Goal: Task Accomplishment & Management: Manage account settings

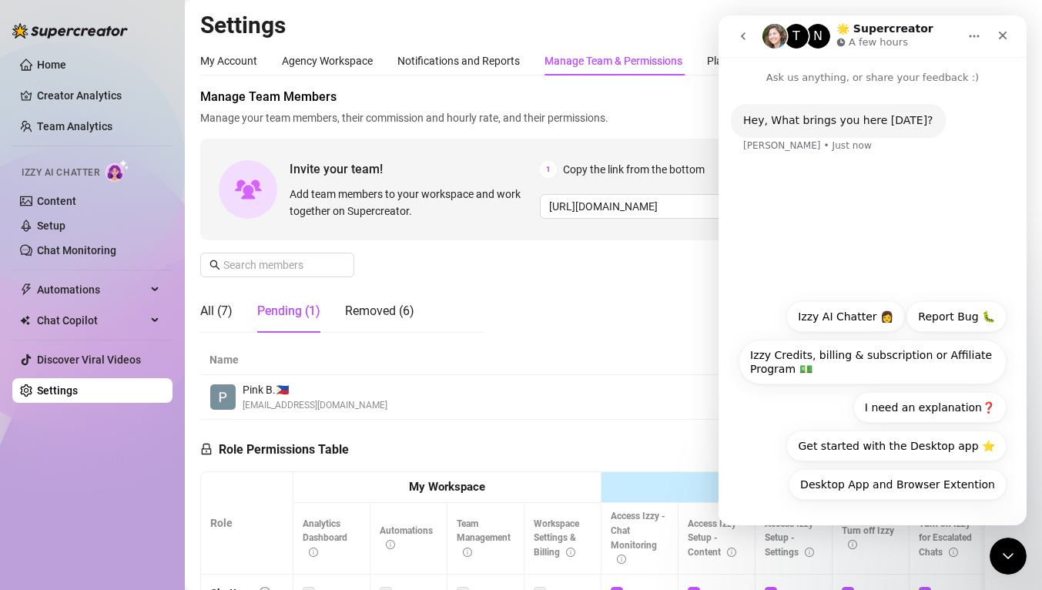
click at [742, 38] on icon "go back" at bounding box center [743, 36] width 12 height 12
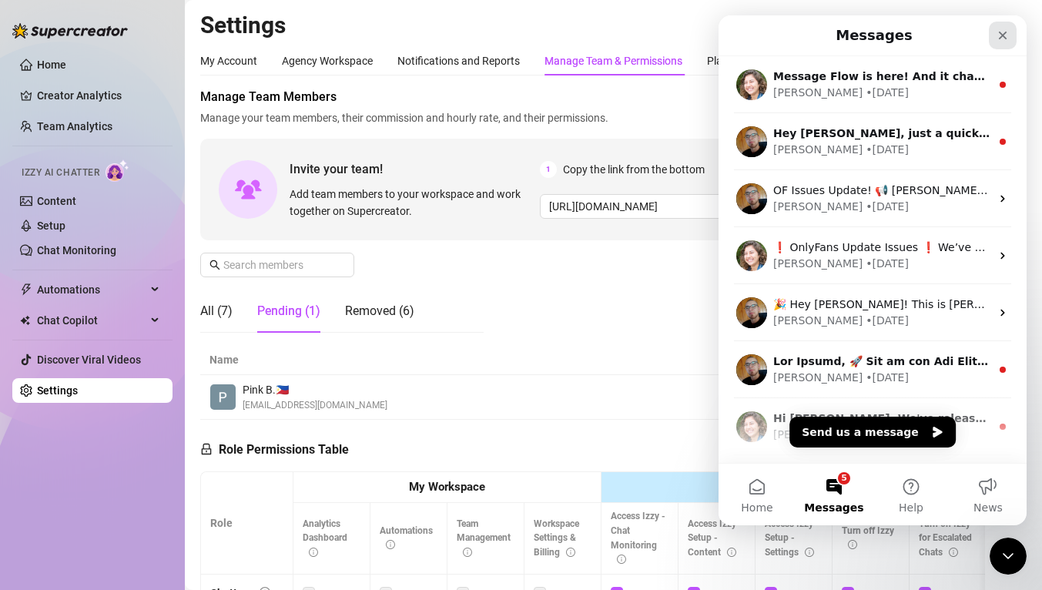
click at [996, 36] on icon "Close" at bounding box center [1002, 35] width 12 height 12
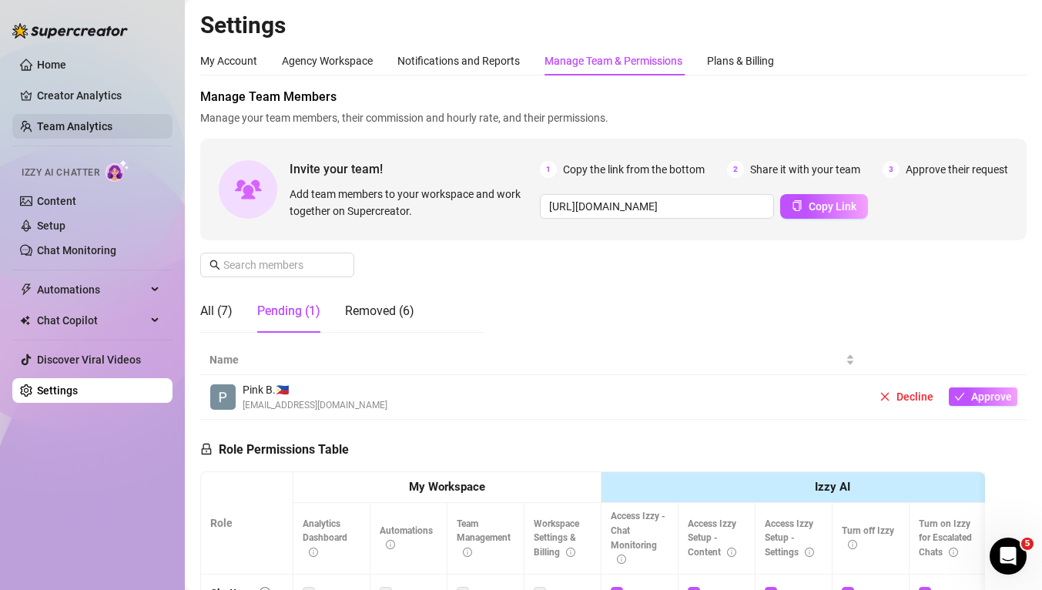
click at [69, 129] on link "Team Analytics" at bounding box center [74, 126] width 75 height 12
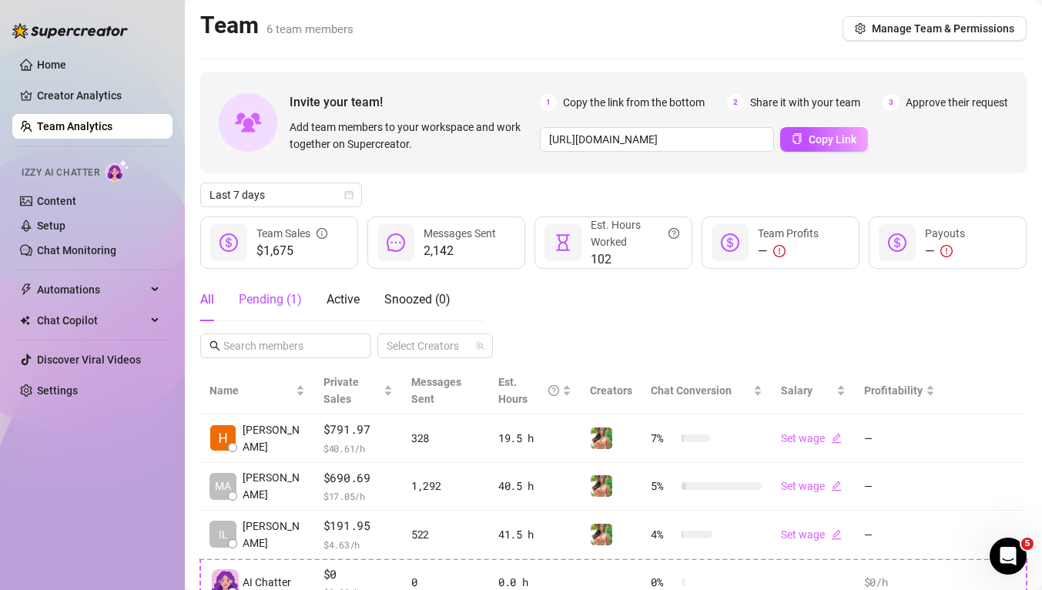
click at [258, 301] on div "Pending ( 1 )" at bounding box center [270, 299] width 63 height 18
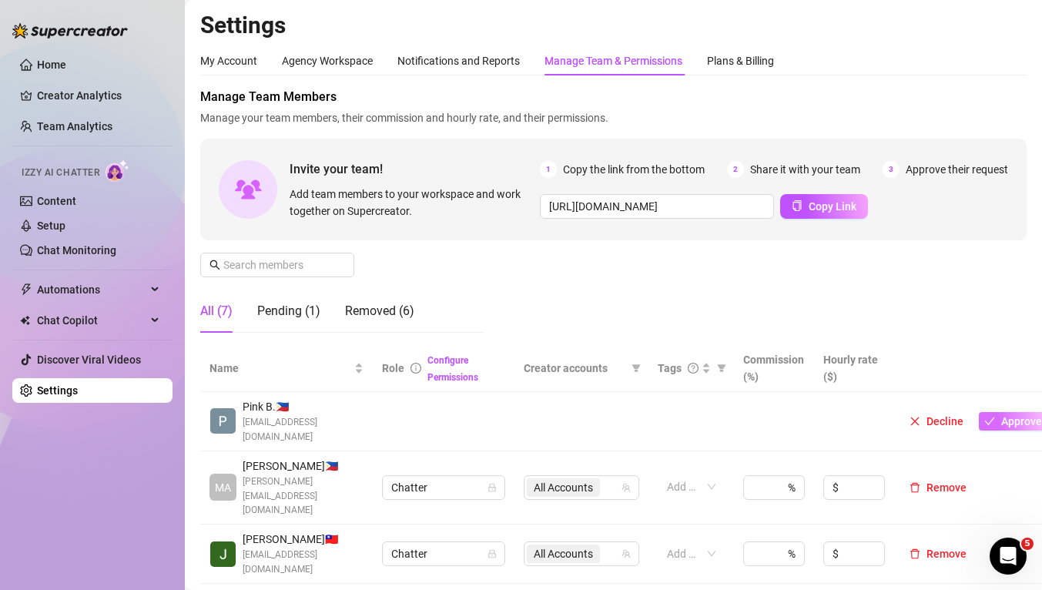
click at [1022, 416] on span "Approve" at bounding box center [1021, 421] width 41 height 12
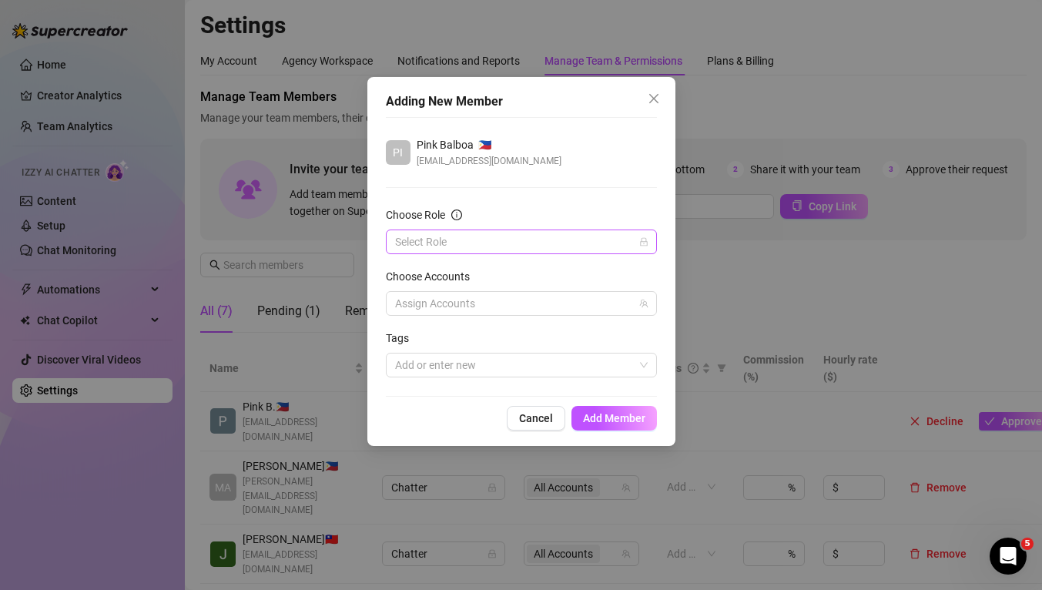
click at [575, 235] on input "Choose Role" at bounding box center [514, 241] width 239 height 23
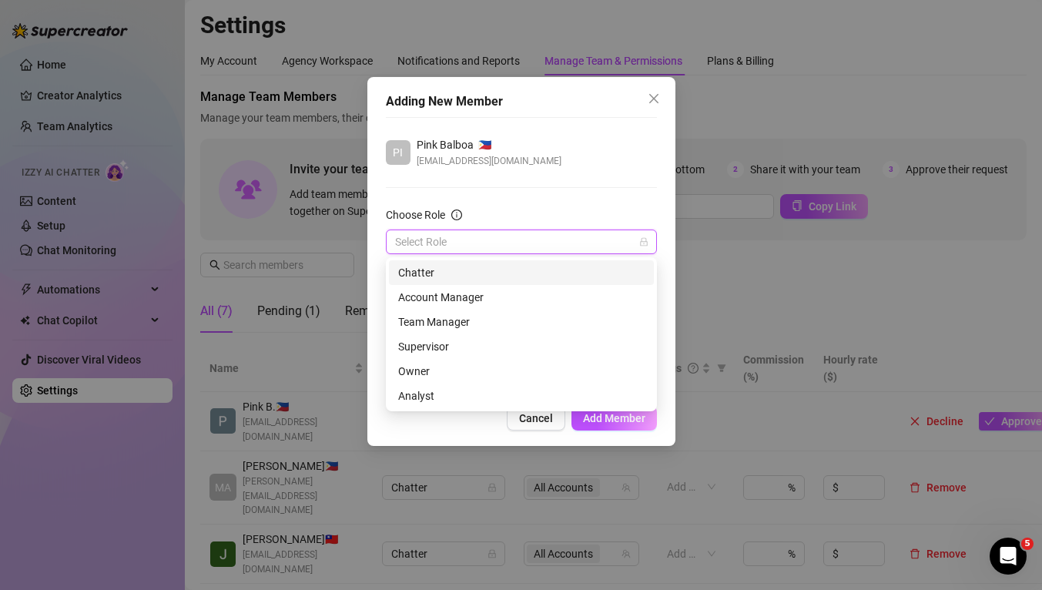
click at [477, 277] on div "Chatter" at bounding box center [521, 272] width 246 height 17
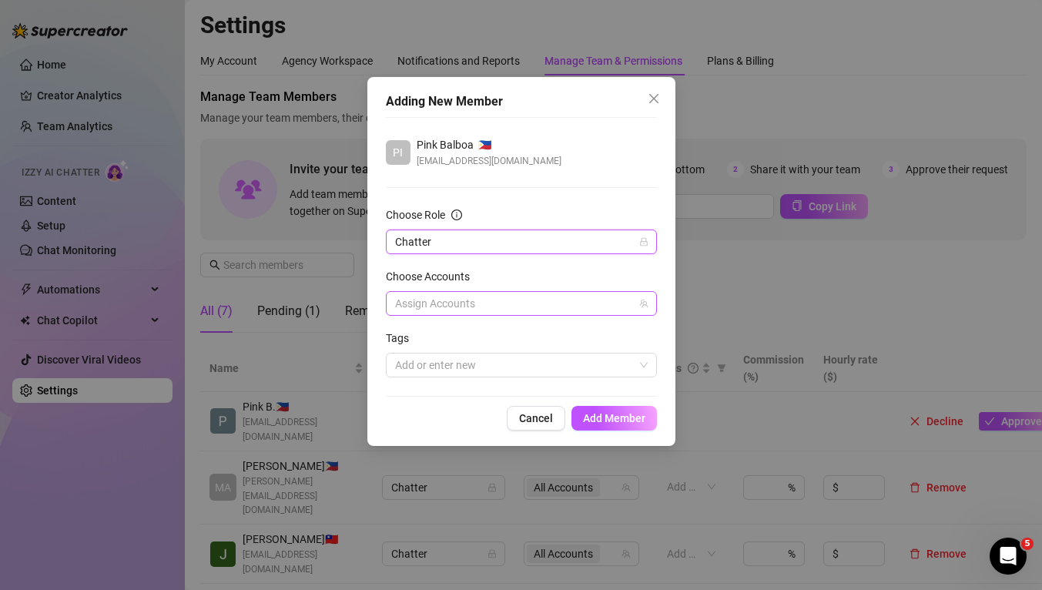
click at [475, 300] on div at bounding box center [513, 304] width 249 height 22
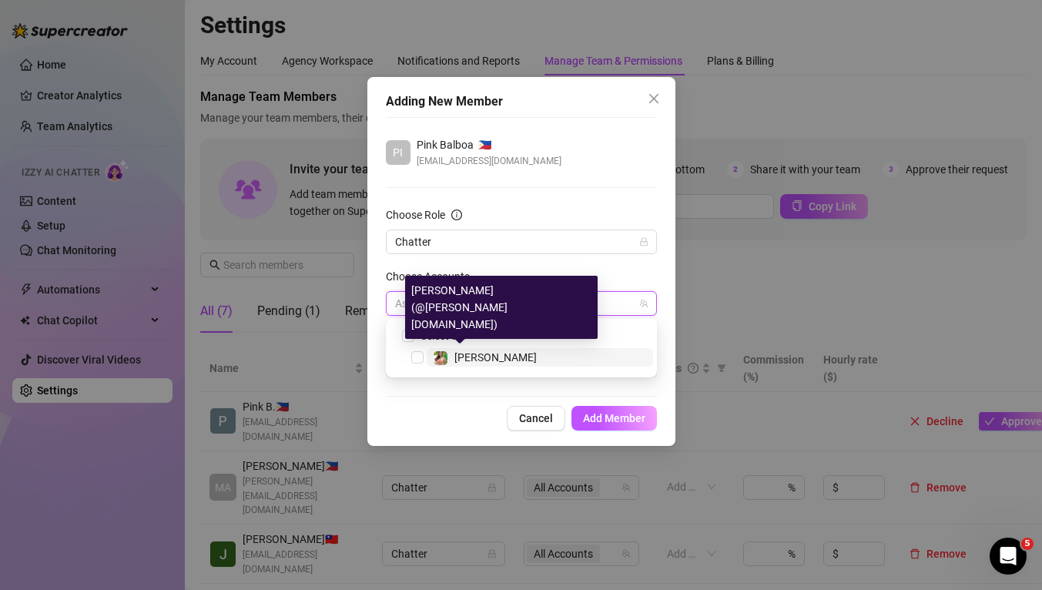
click at [474, 353] on span "[PERSON_NAME]" at bounding box center [495, 357] width 82 height 12
checkbox input "true"
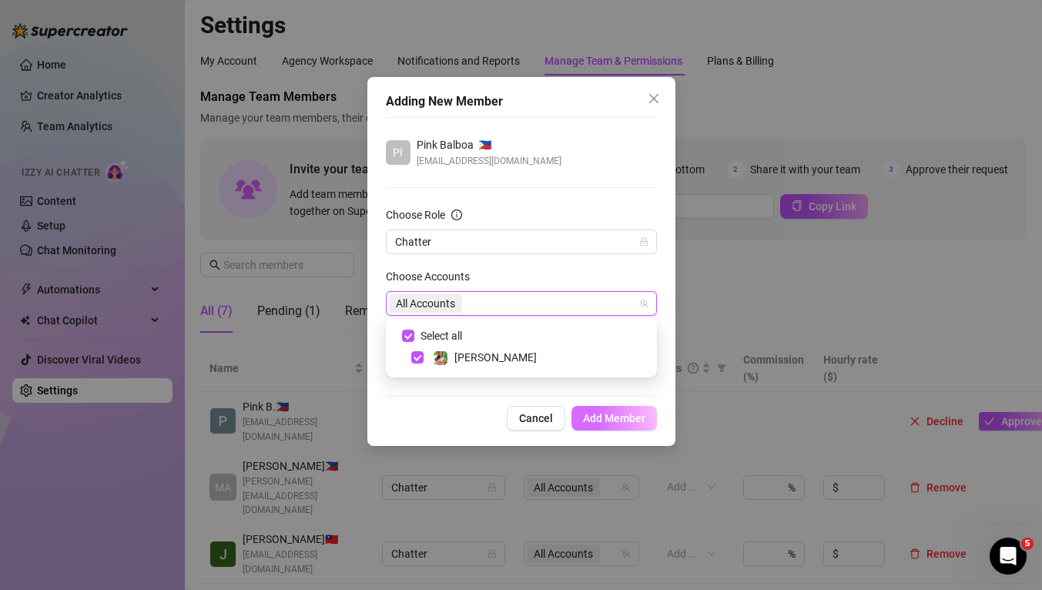
click at [611, 417] on span "Add Member" at bounding box center [614, 418] width 62 height 12
